Goal: Task Accomplishment & Management: Manage account settings

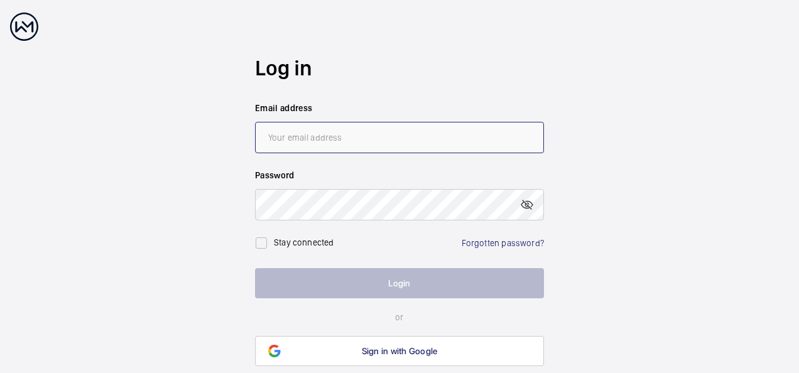
click at [375, 137] on input "email" at bounding box center [399, 137] width 289 height 31
type input "robbiew"
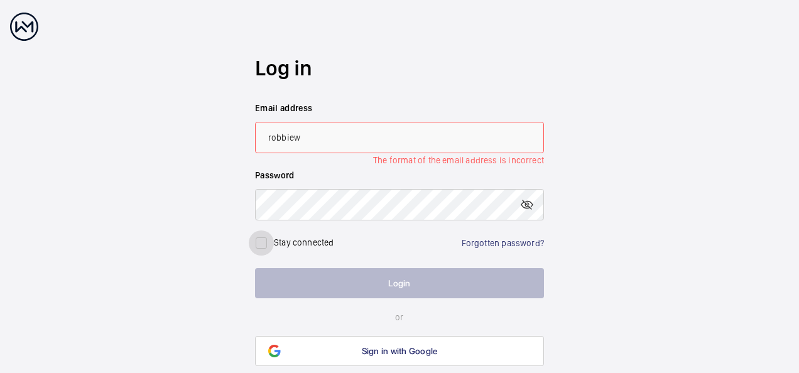
click at [261, 241] on input "checkbox" at bounding box center [261, 243] width 25 height 25
checkbox input "true"
click at [317, 139] on input "robbiew" at bounding box center [399, 137] width 289 height 31
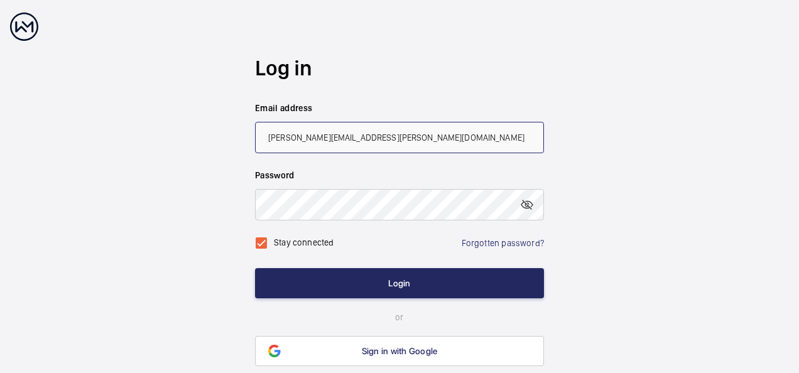
type input "[PERSON_NAME][EMAIL_ADDRESS][PERSON_NAME][DOMAIN_NAME]"
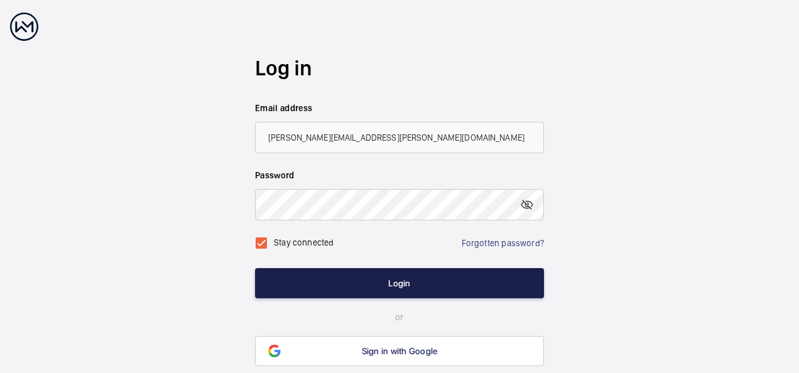
click at [402, 287] on button "Login" at bounding box center [399, 283] width 289 height 30
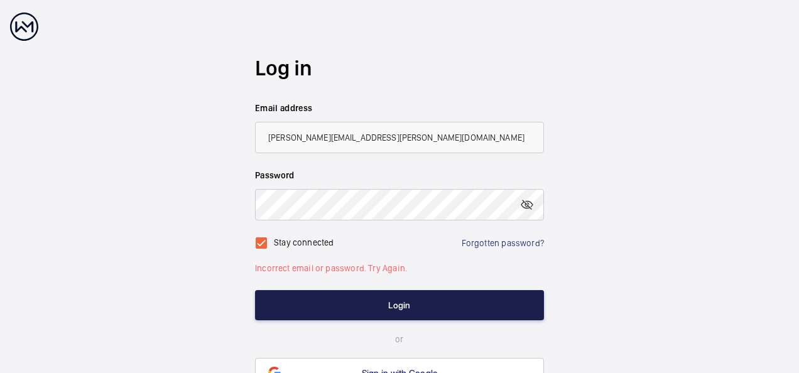
click at [402, 300] on button "Login" at bounding box center [399, 305] width 289 height 30
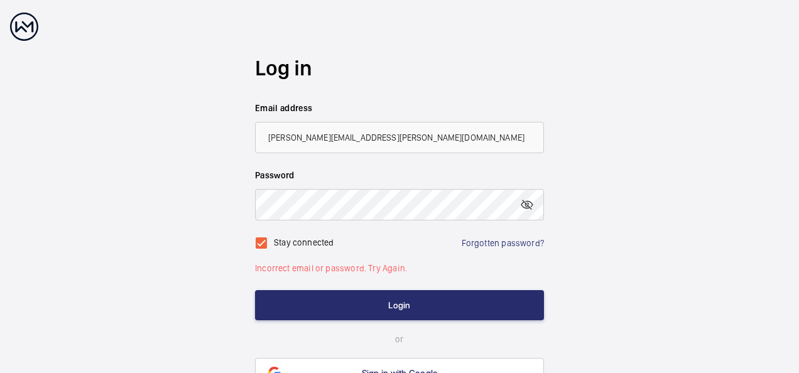
scroll to position [70, 0]
